Goal: Task Accomplishment & Management: Manage account settings

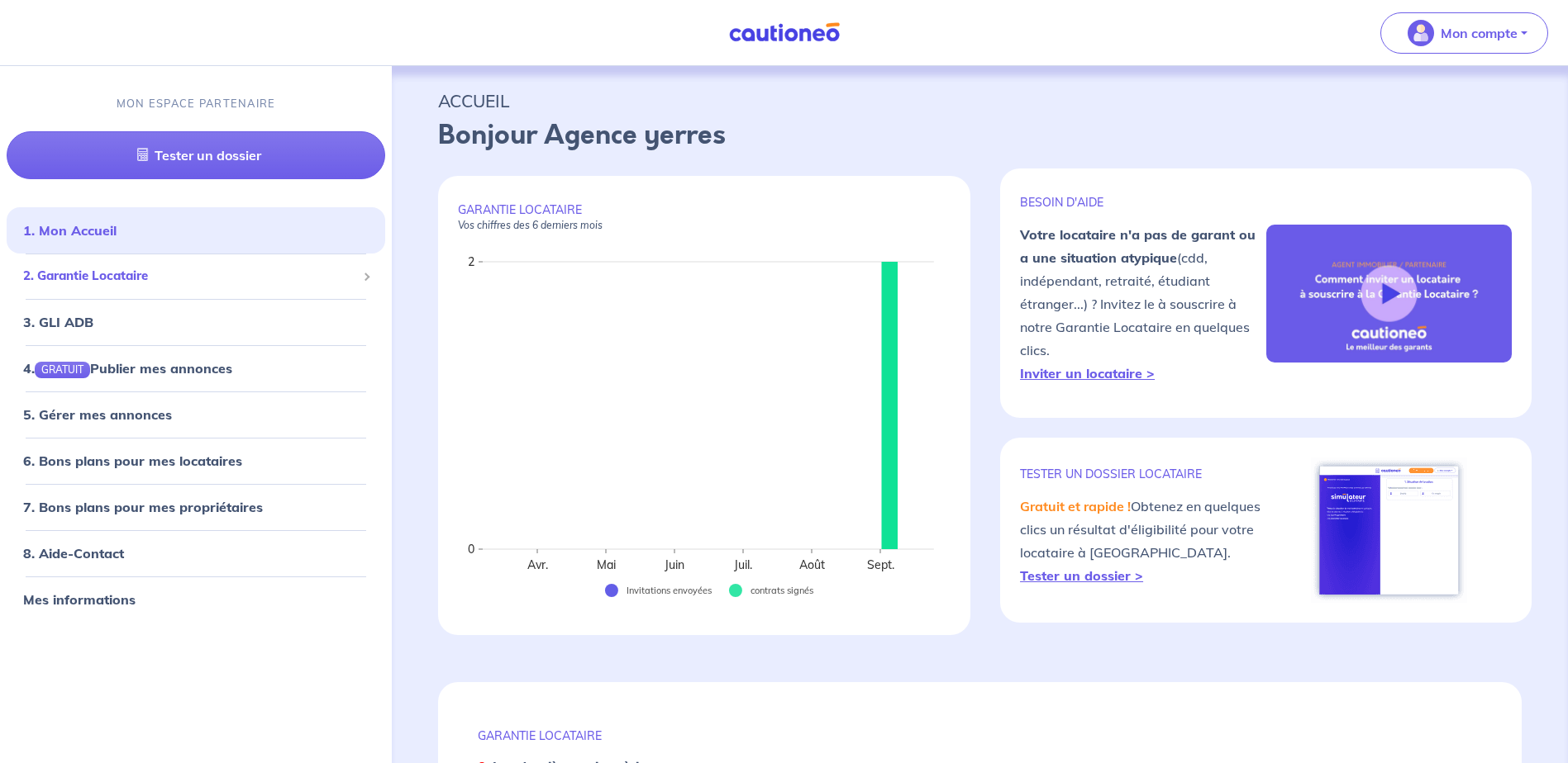
click at [343, 278] on span "2. Garantie Locataire" at bounding box center [190, 276] width 333 height 19
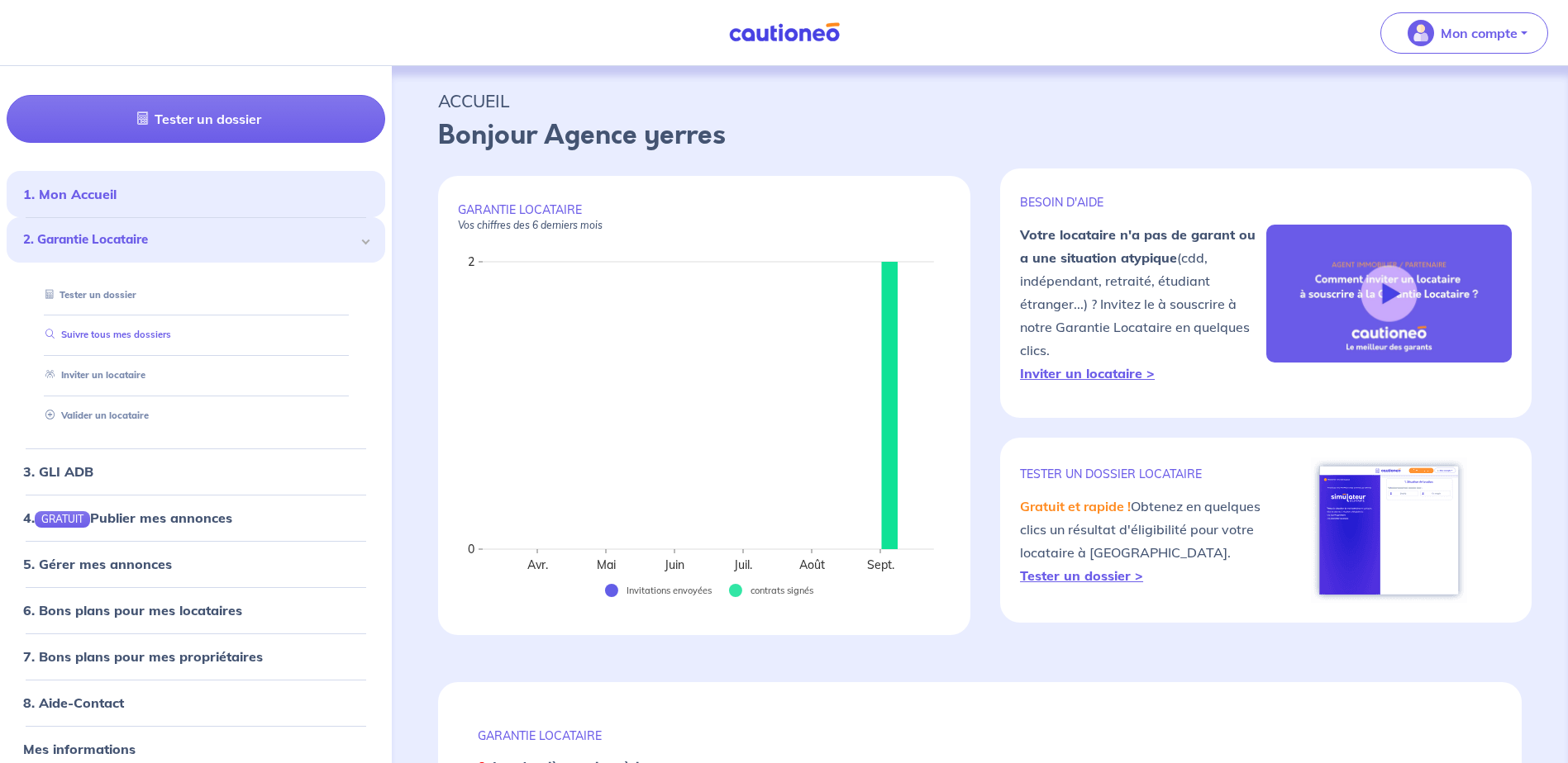
scroll to position [54, 0]
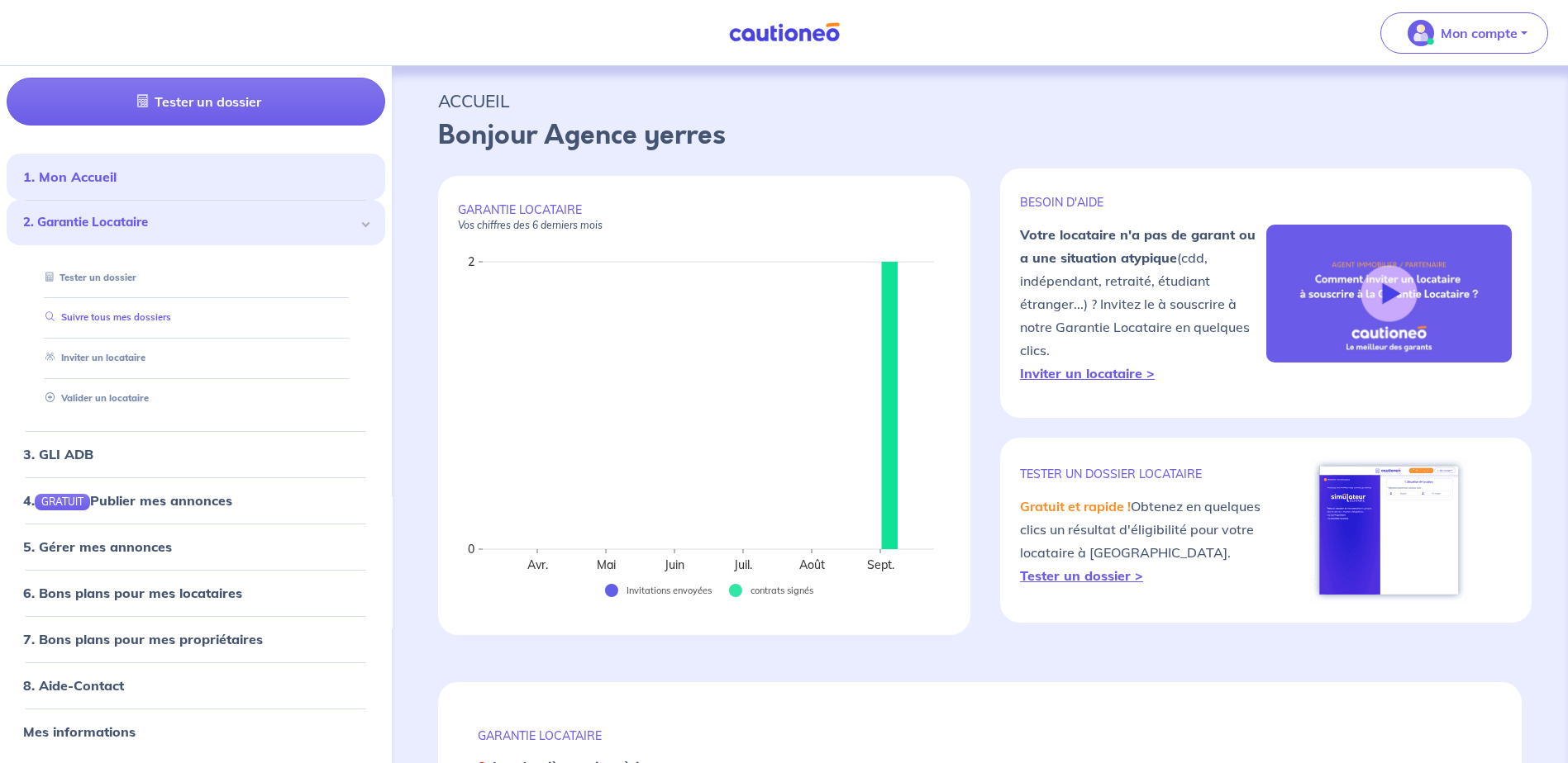
click at [139, 314] on link "Suivre tous mes dossiers" at bounding box center [105, 318] width 132 height 12
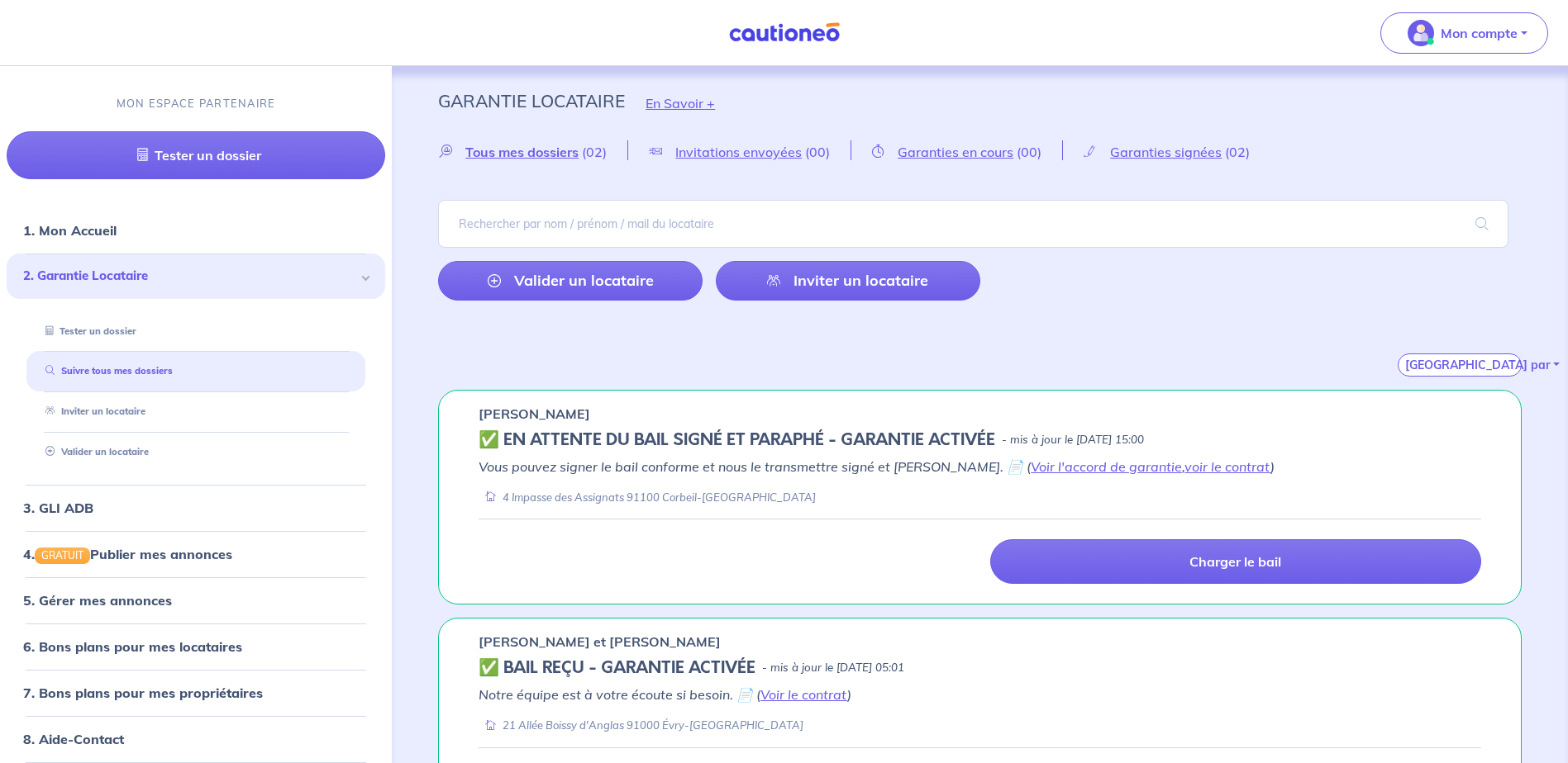
scroll to position [83, 0]
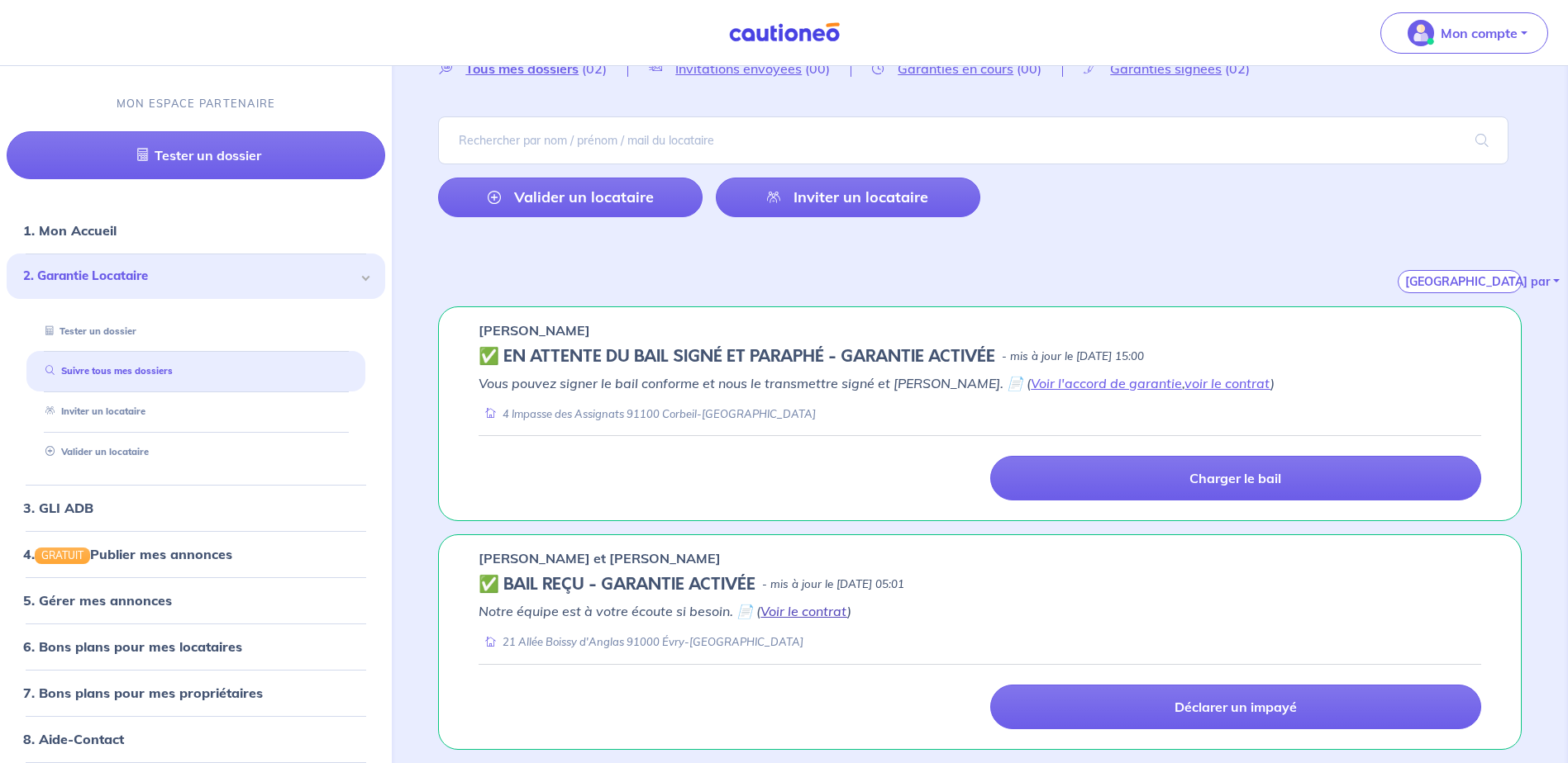
click at [822, 614] on link "Voir le contrat" at bounding box center [804, 611] width 87 height 17
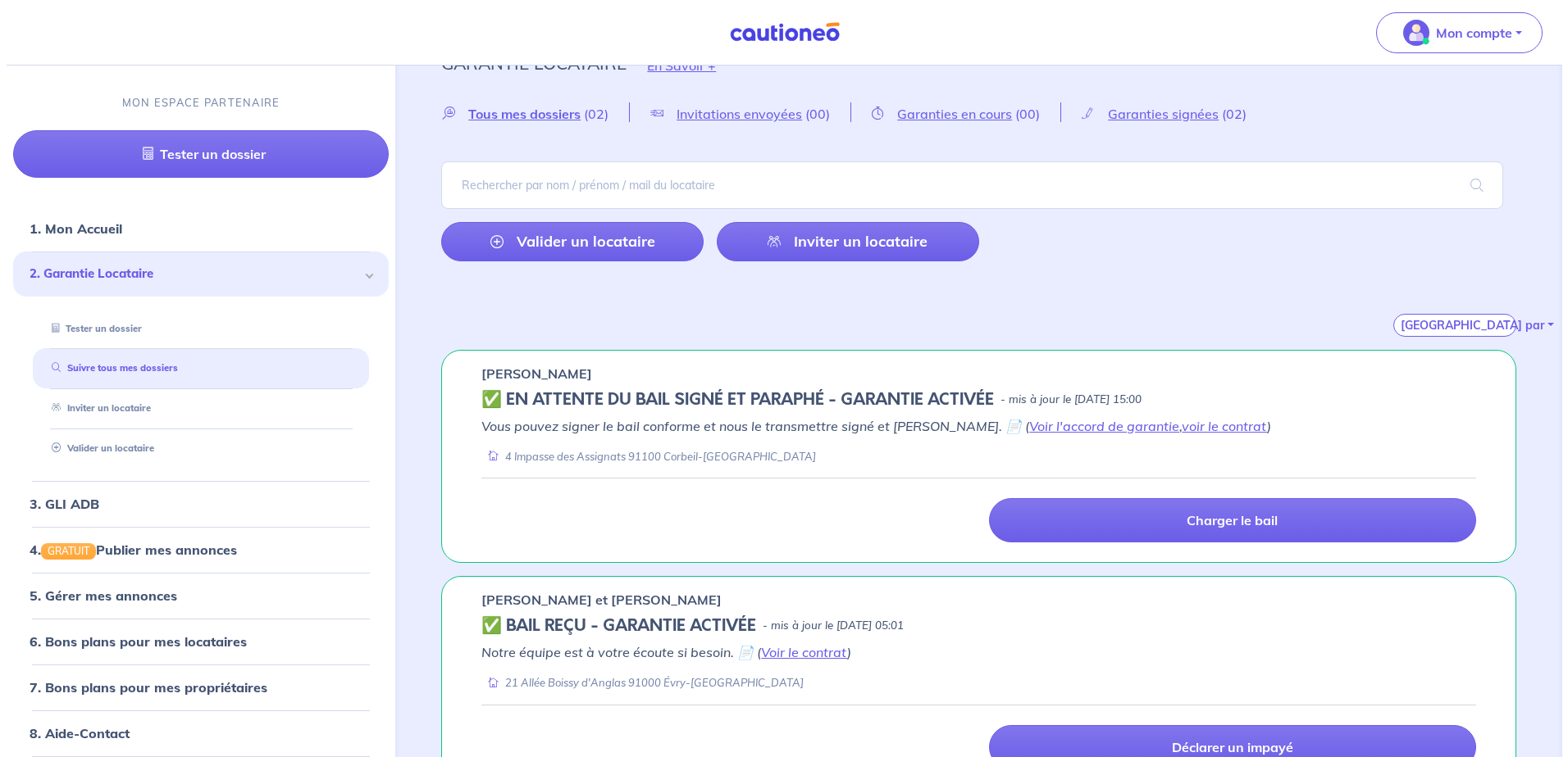
scroll to position [0, 0]
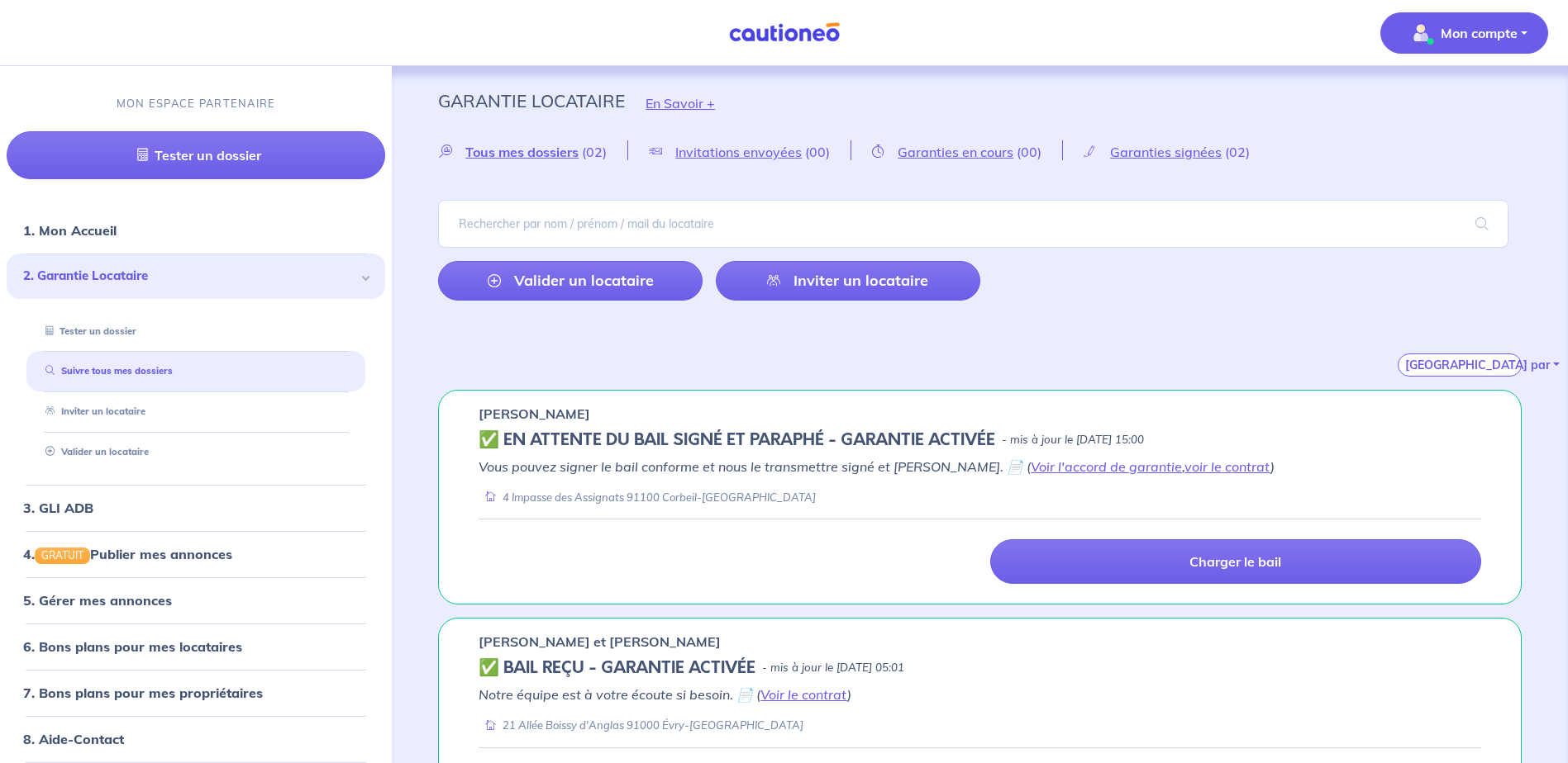
click at [1516, 38] on p "Mon compte" at bounding box center [1479, 33] width 77 height 20
click at [1472, 144] on link "Me déconnecter" at bounding box center [1448, 142] width 133 height 26
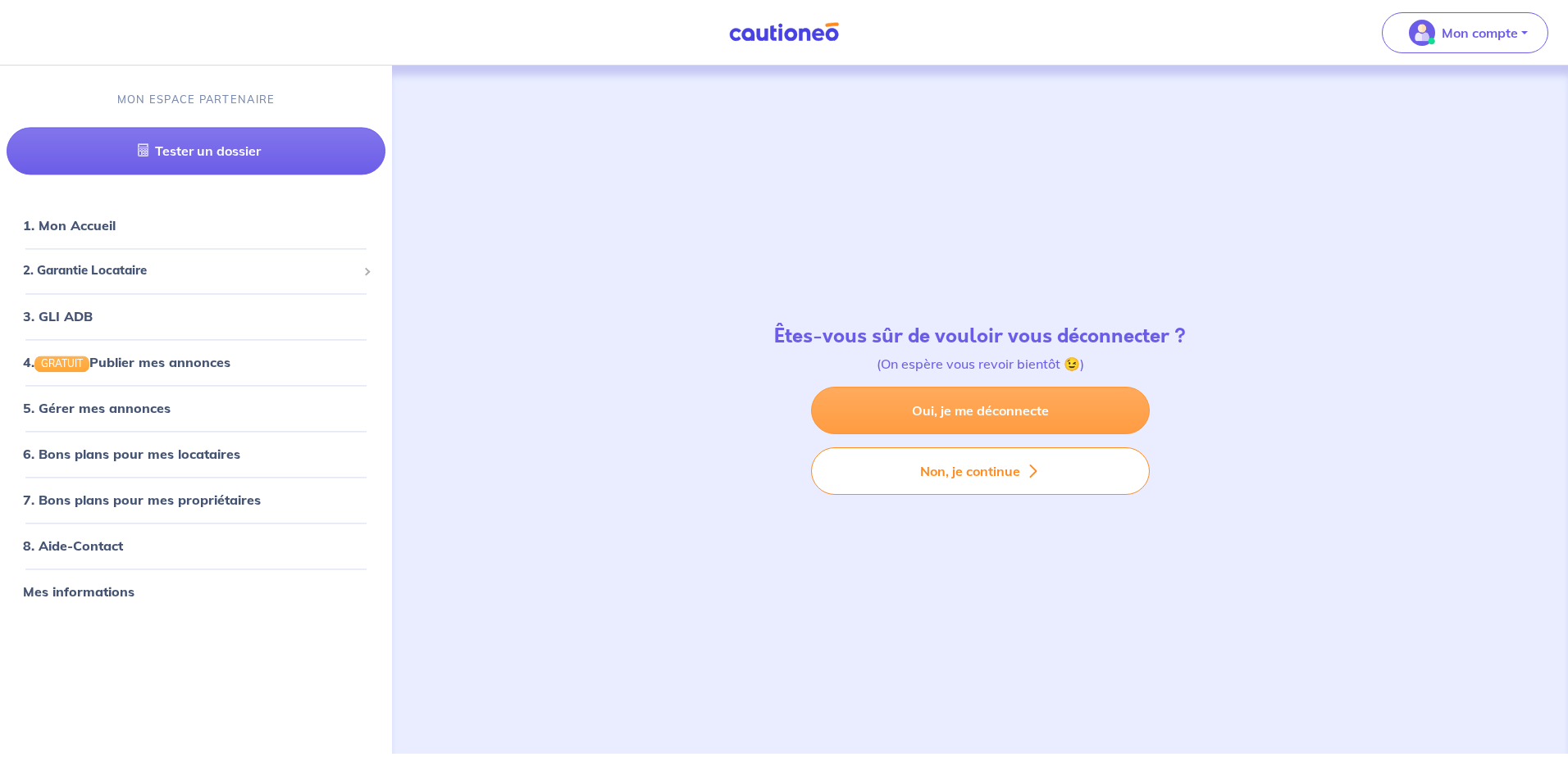
click at [1039, 405] on link "Oui, je me déconnecte" at bounding box center [979, 410] width 338 height 47
